Goal: Find specific page/section: Find specific page/section

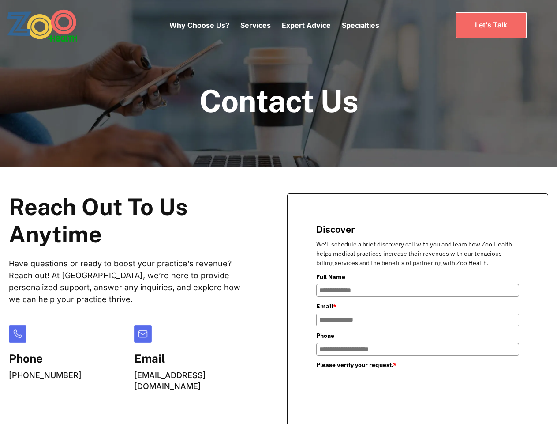
click at [274, 25] on div "Why Choose Us? Services Chronic Care Management Contract Optimization Denial An…" at bounding box center [274, 25] width 210 height 37
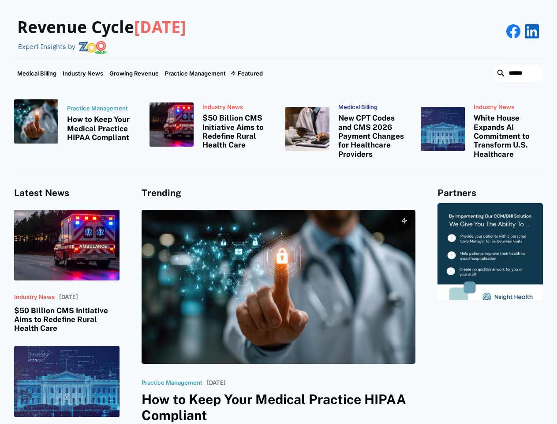
click at [246, 73] on div "Featured" at bounding box center [250, 73] width 25 height 7
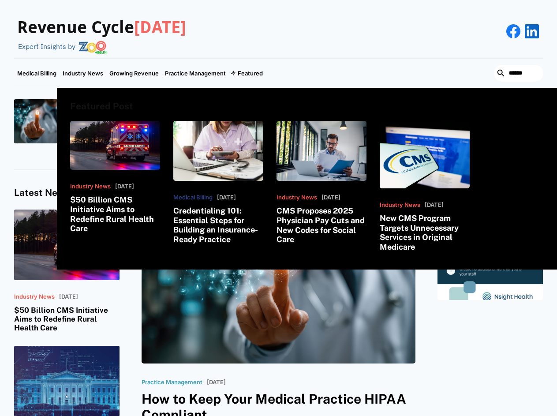
click at [462, 416] on html "Revenue Cycle [DATE] Expert Insights by Medical Billing Industry News Growing R…" at bounding box center [278, 208] width 557 height 416
